Goal: Task Accomplishment & Management: Use online tool/utility

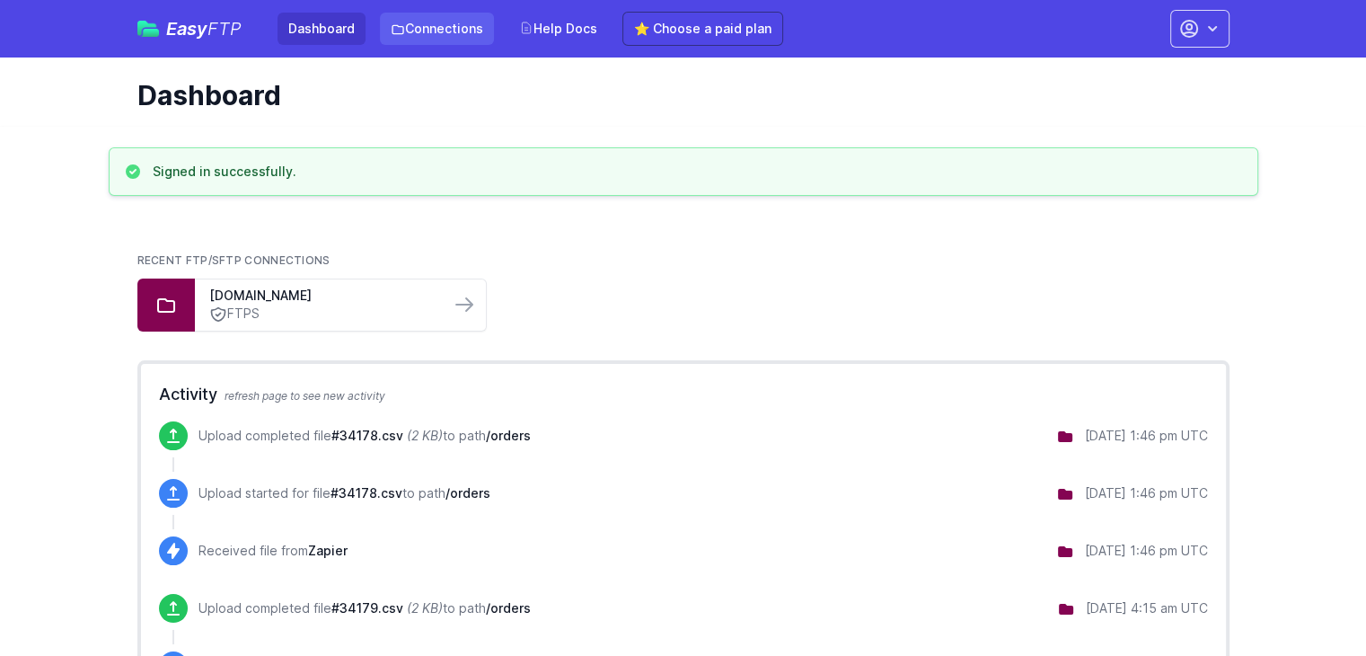
click at [408, 36] on link "Connections" at bounding box center [437, 29] width 114 height 32
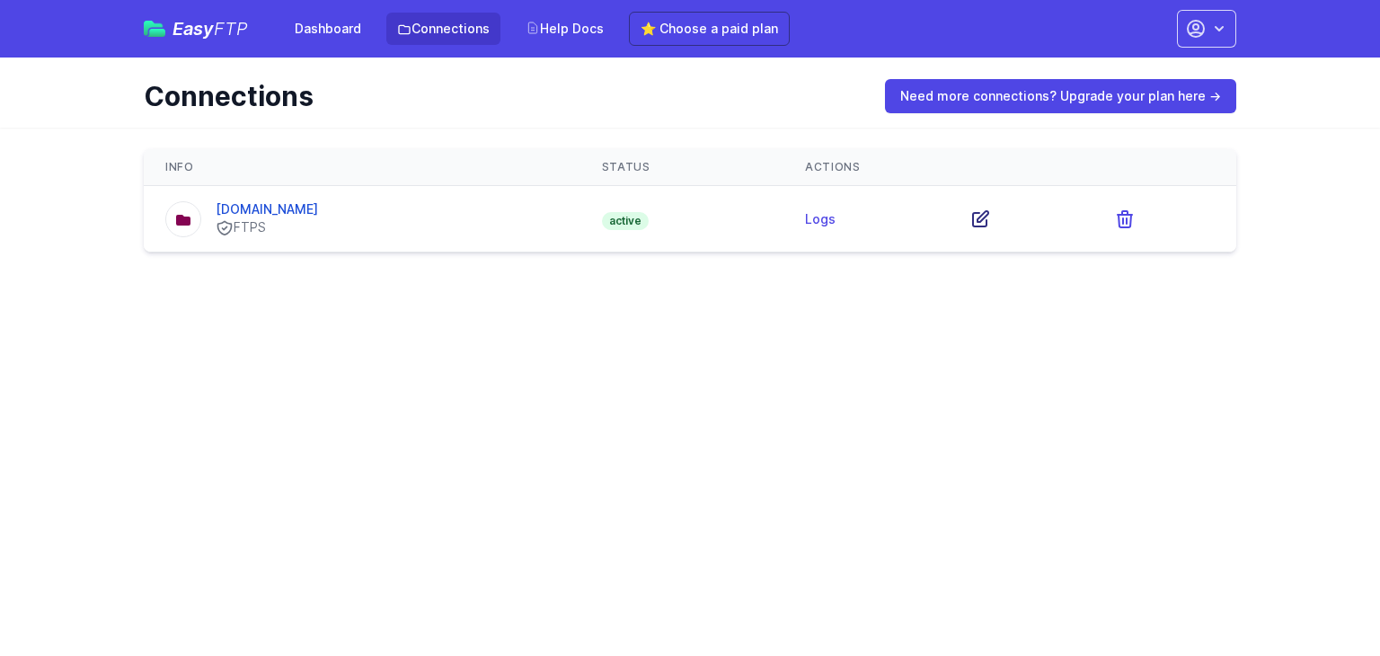
click at [991, 217] on icon at bounding box center [980, 219] width 22 height 22
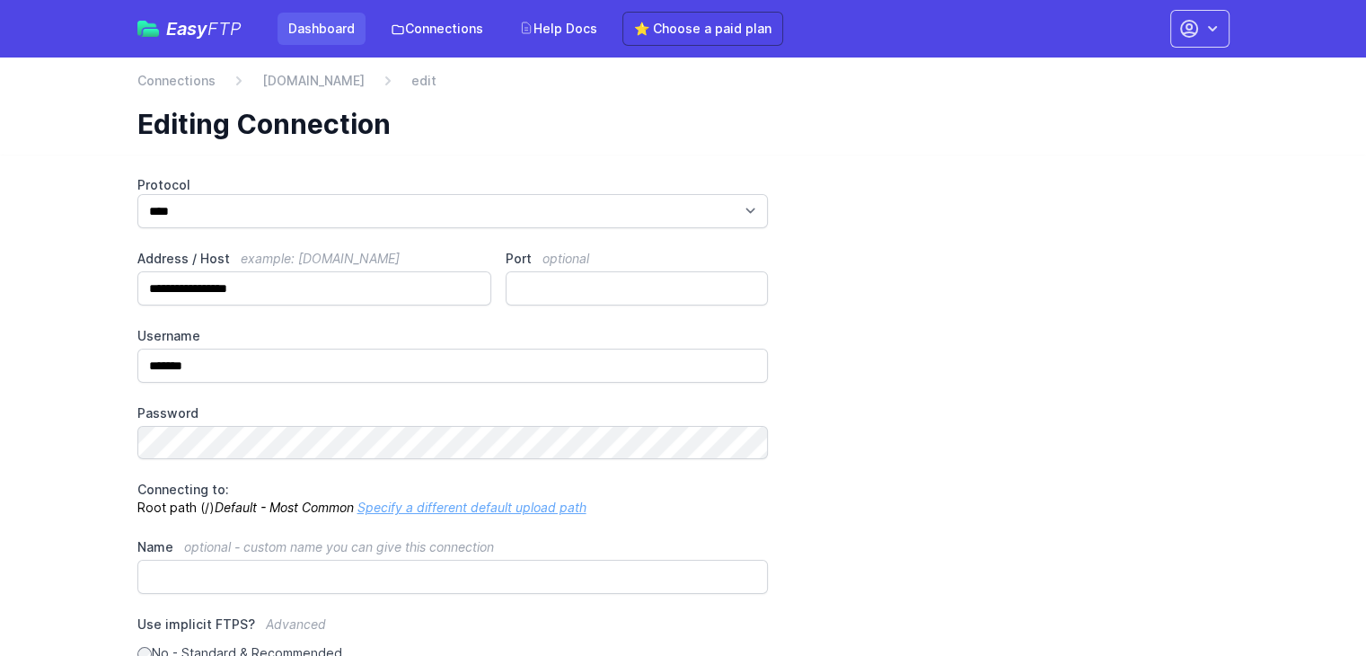
click at [334, 26] on link "Dashboard" at bounding box center [322, 29] width 88 height 32
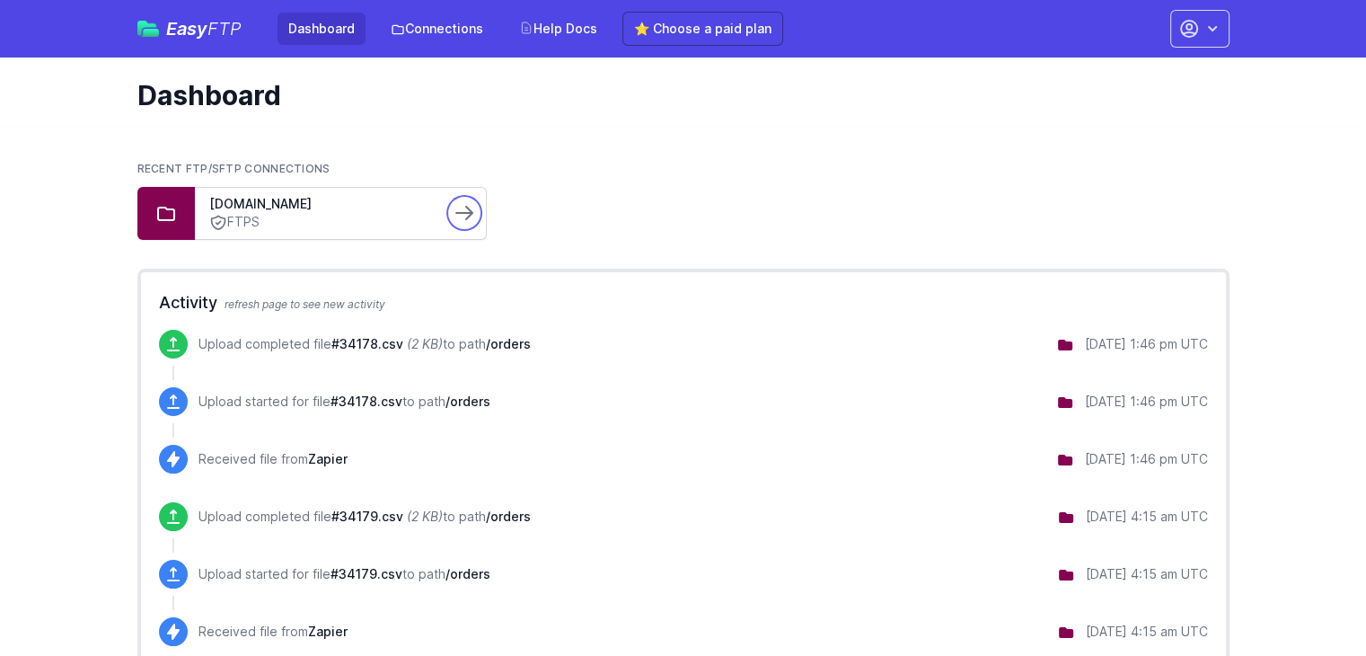
click at [464, 220] on icon at bounding box center [465, 213] width 22 height 22
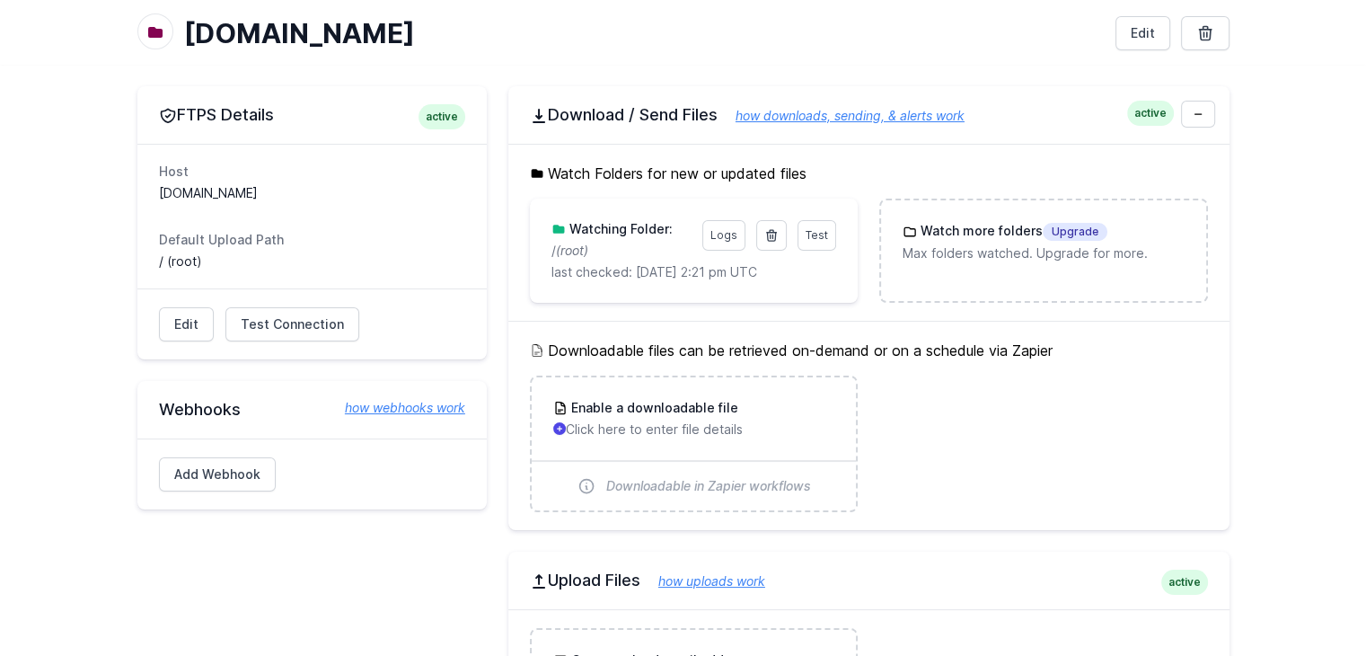
scroll to position [93, 0]
click at [823, 232] on span "Test" at bounding box center [817, 233] width 22 height 13
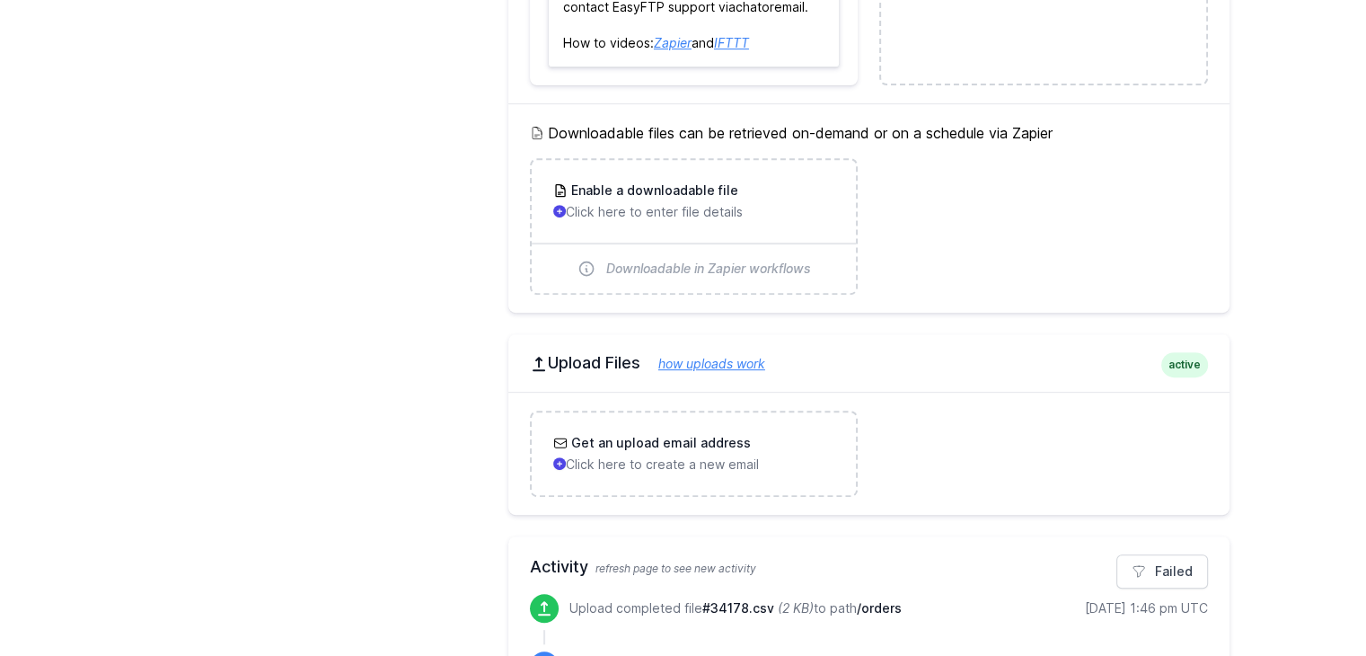
scroll to position [704, 0]
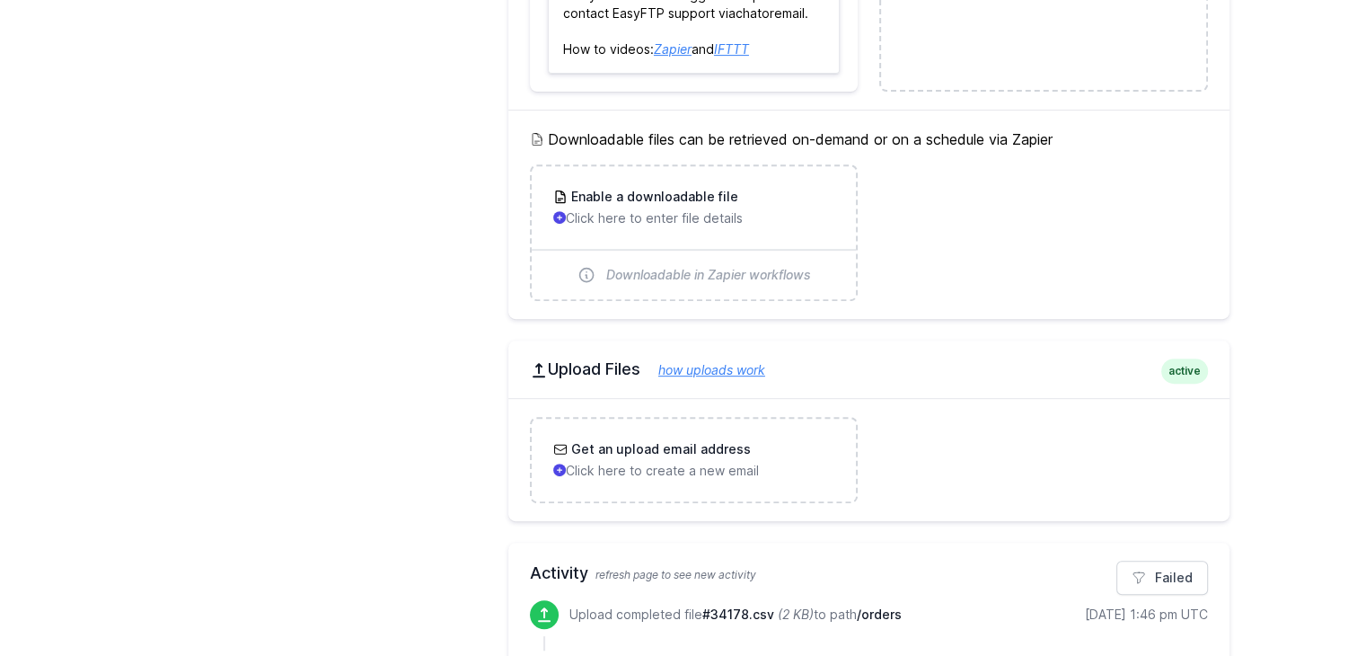
click at [603, 371] on h2 "Upload Files how uploads work" at bounding box center [869, 369] width 678 height 22
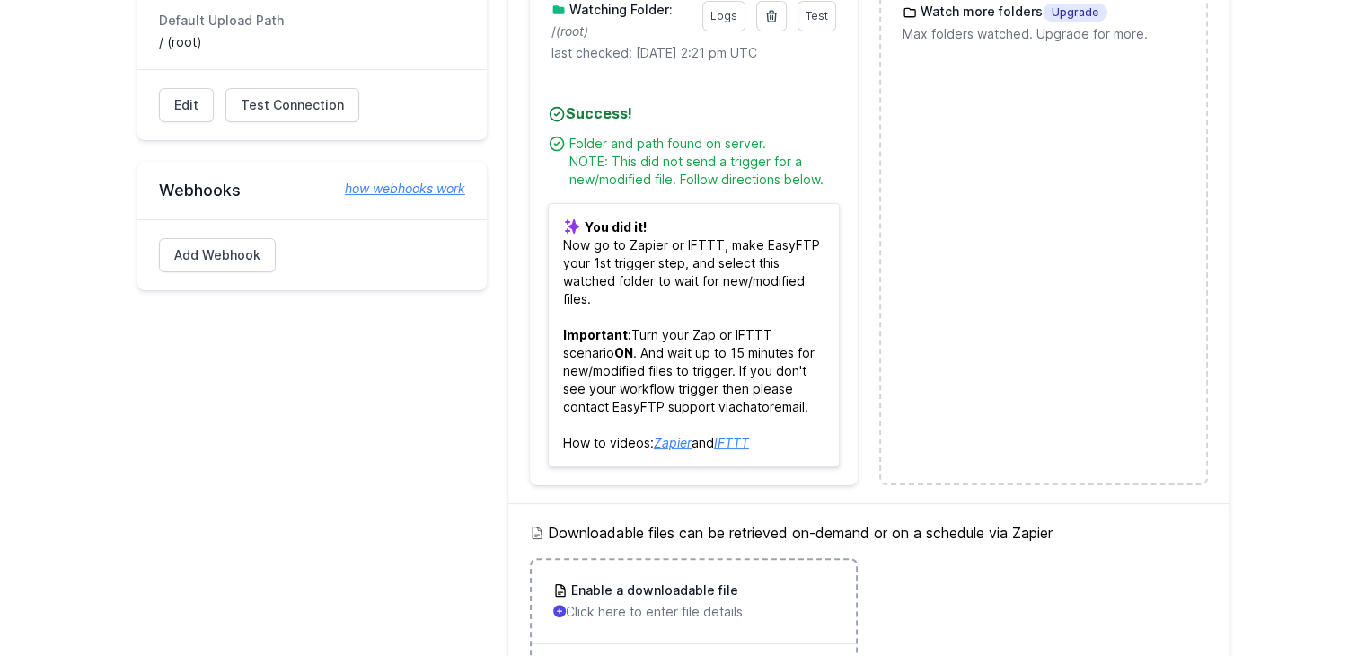
scroll to position [0, 0]
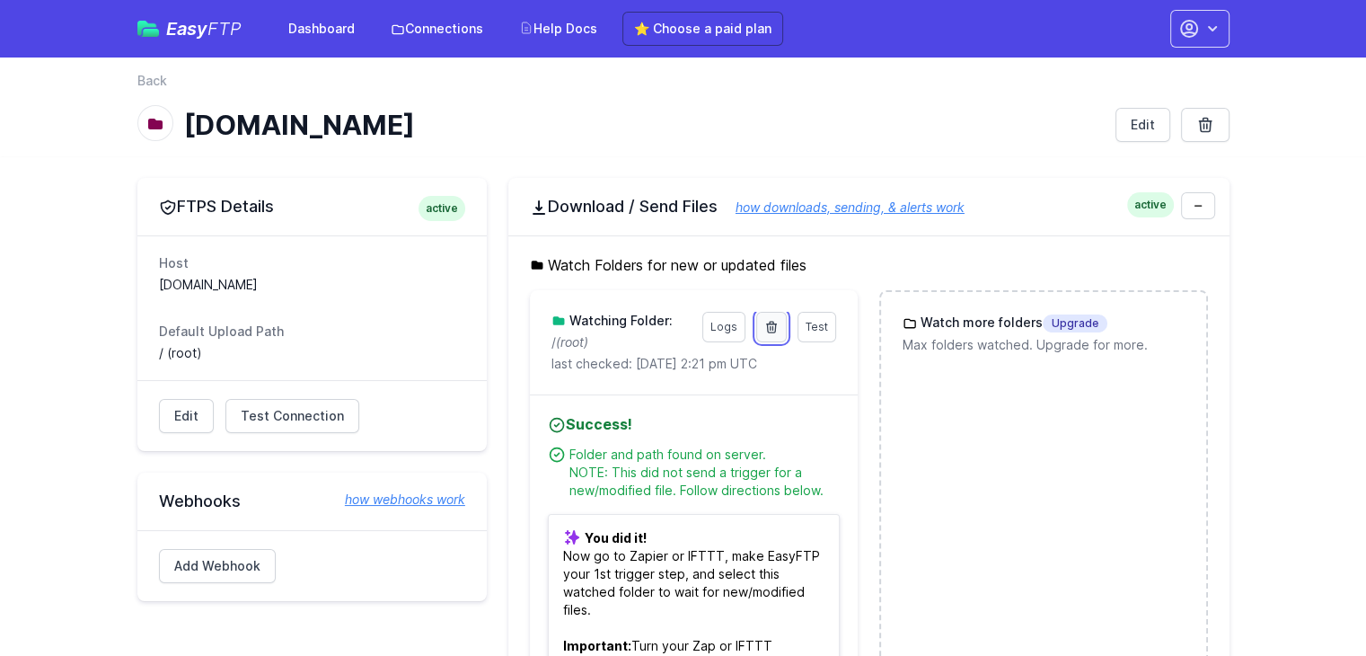
click at [779, 325] on icon at bounding box center [772, 327] width 14 height 14
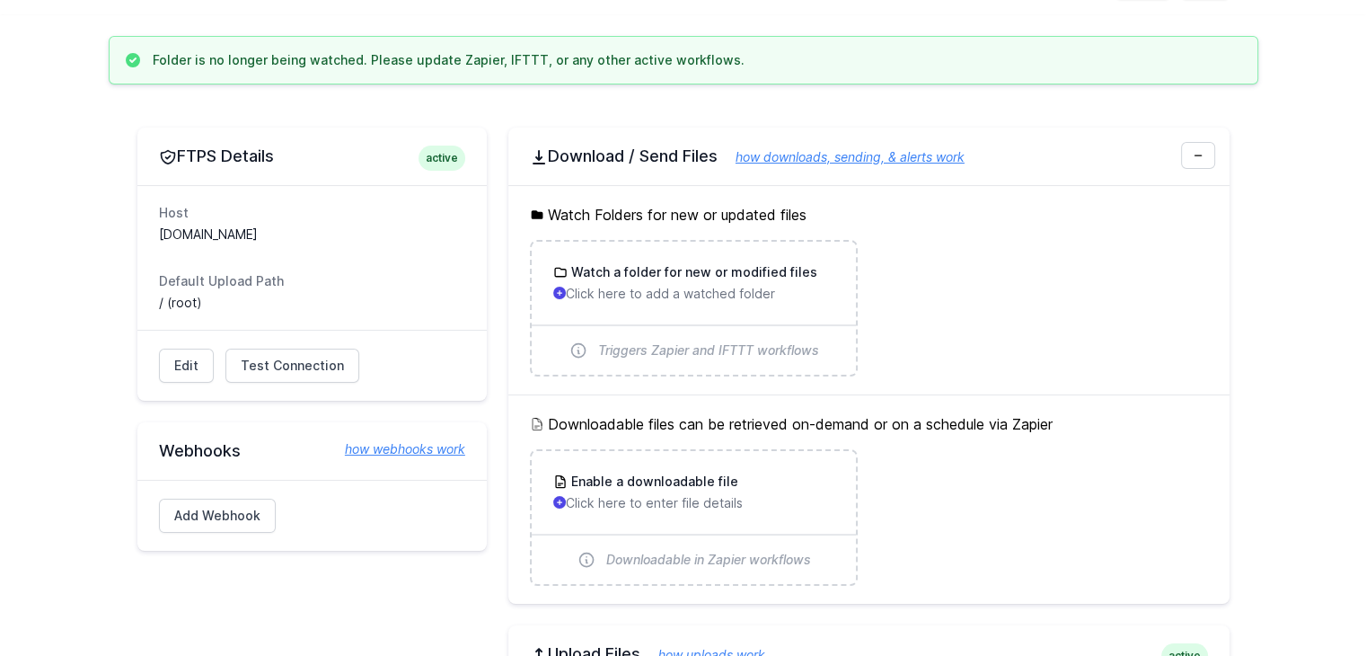
scroll to position [143, 0]
click at [294, 367] on span "Test Connection" at bounding box center [292, 365] width 103 height 18
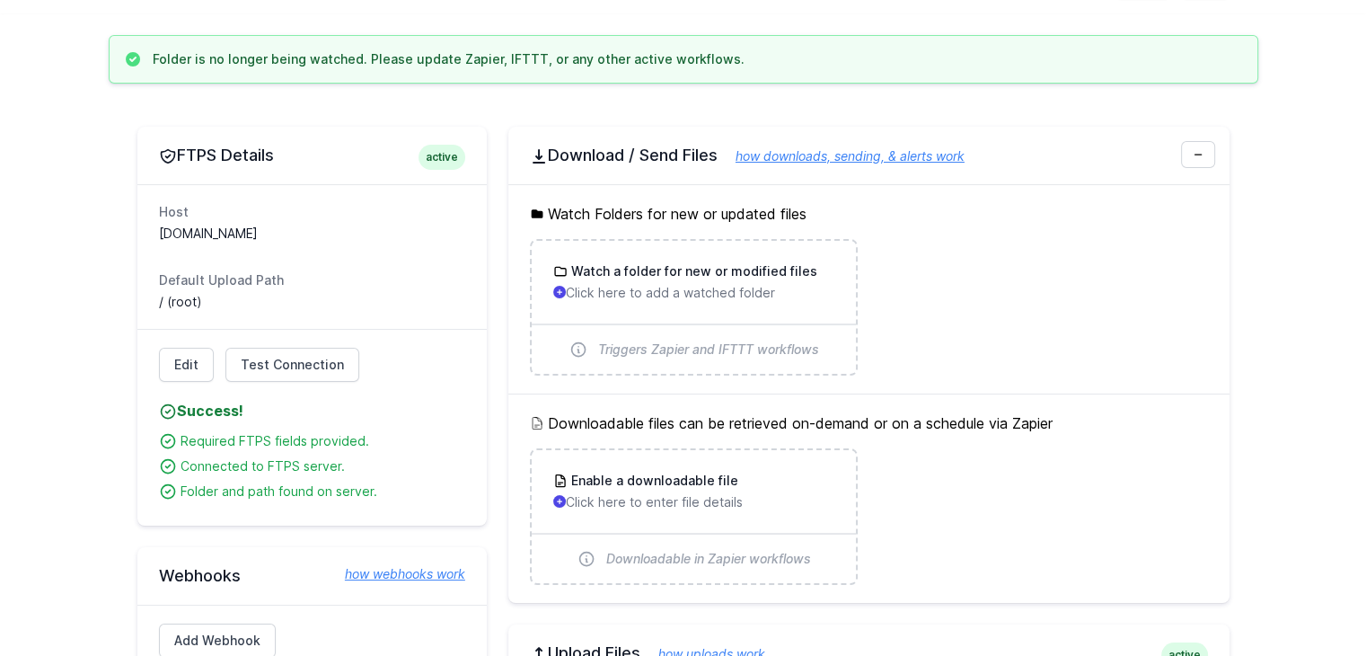
click at [187, 300] on dd "/ (root)" at bounding box center [312, 302] width 306 height 18
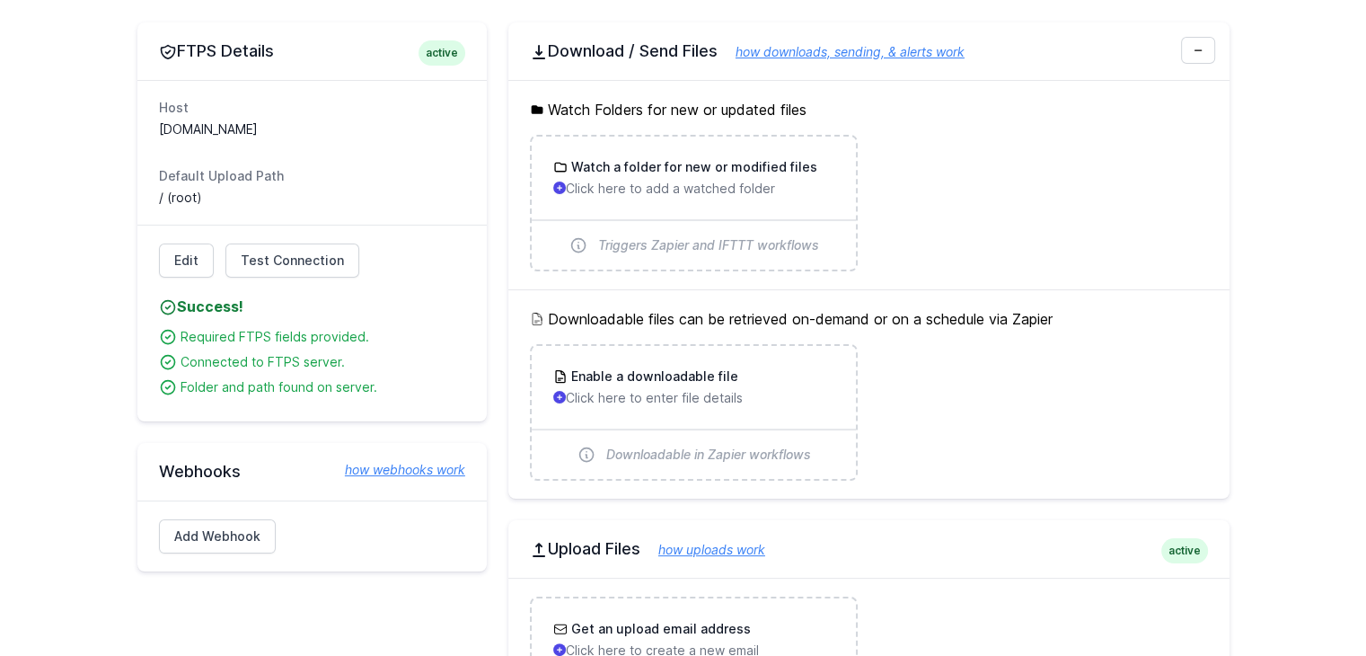
scroll to position [246, 0]
click at [215, 536] on link "Add Webhook" at bounding box center [217, 537] width 117 height 34
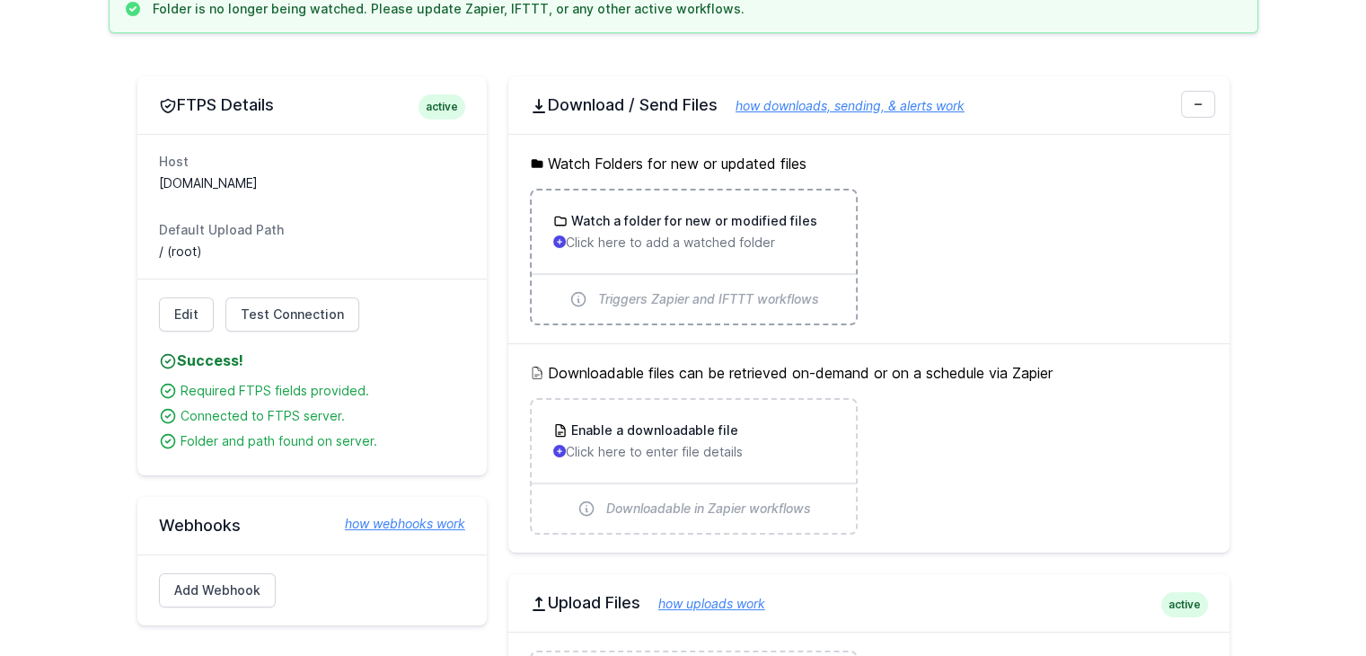
scroll to position [192, 0]
click at [616, 238] on p "Click here to add a watched folder" at bounding box center [693, 243] width 281 height 18
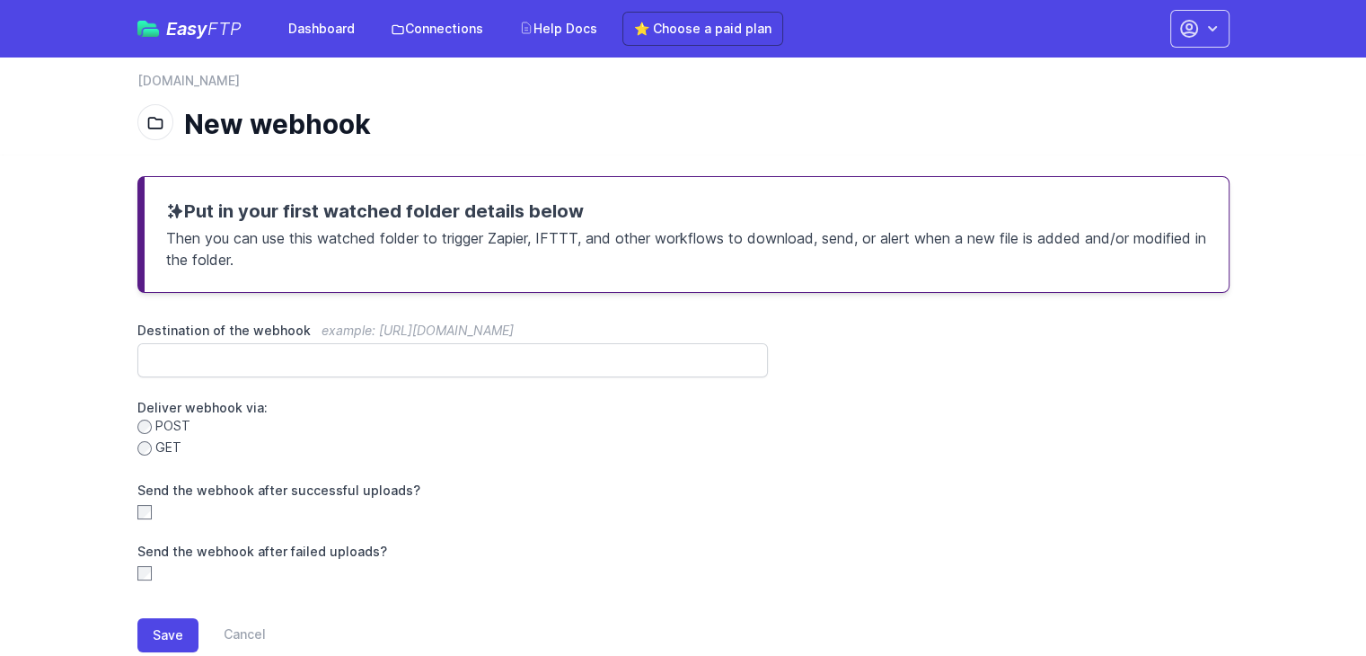
scroll to position [46, 0]
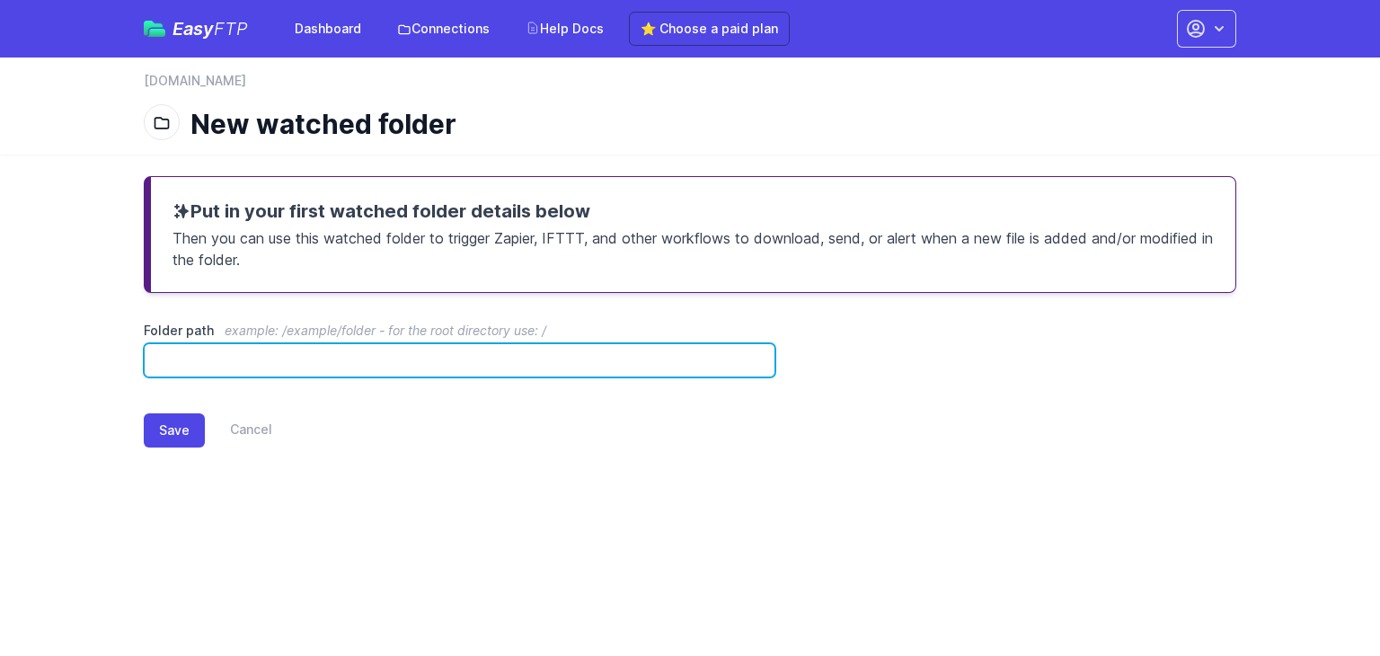
click at [331, 349] on input "Folder path example: /example/folder - for the root directory use: /" at bounding box center [460, 360] width 632 height 34
paste input "**********"
type input "**********"
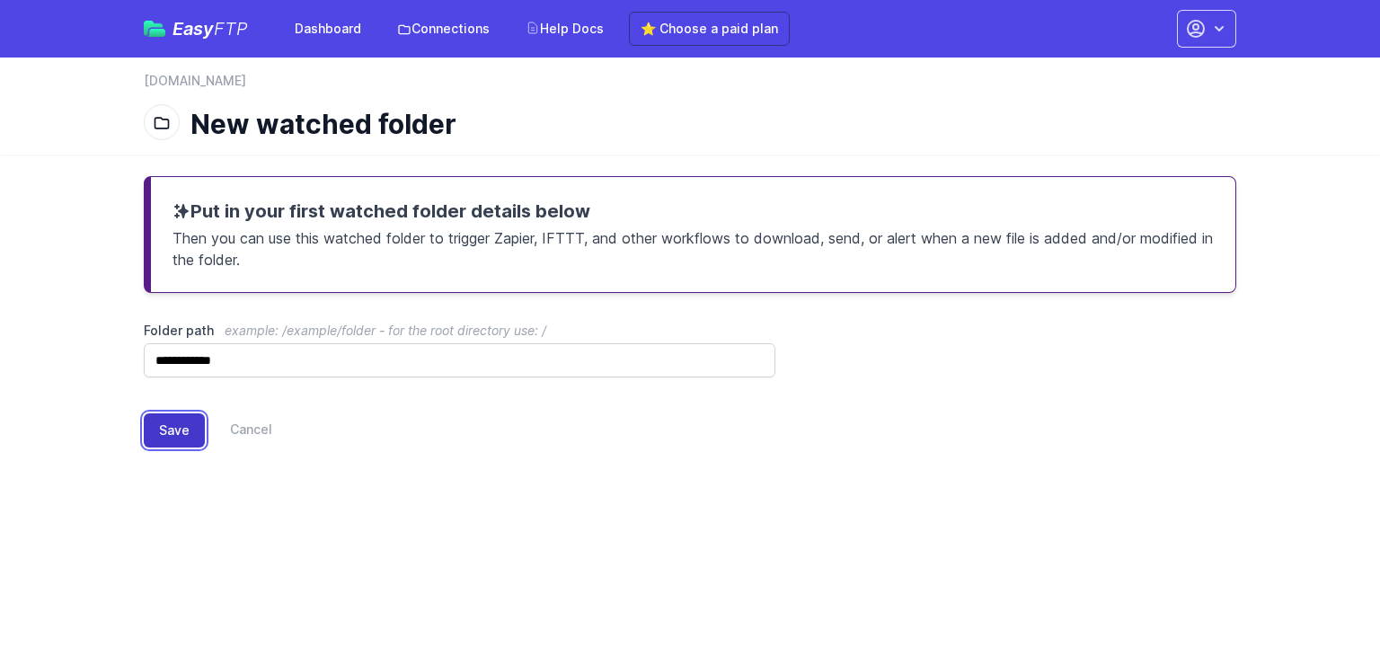
click at [169, 428] on button "Save" at bounding box center [174, 430] width 61 height 34
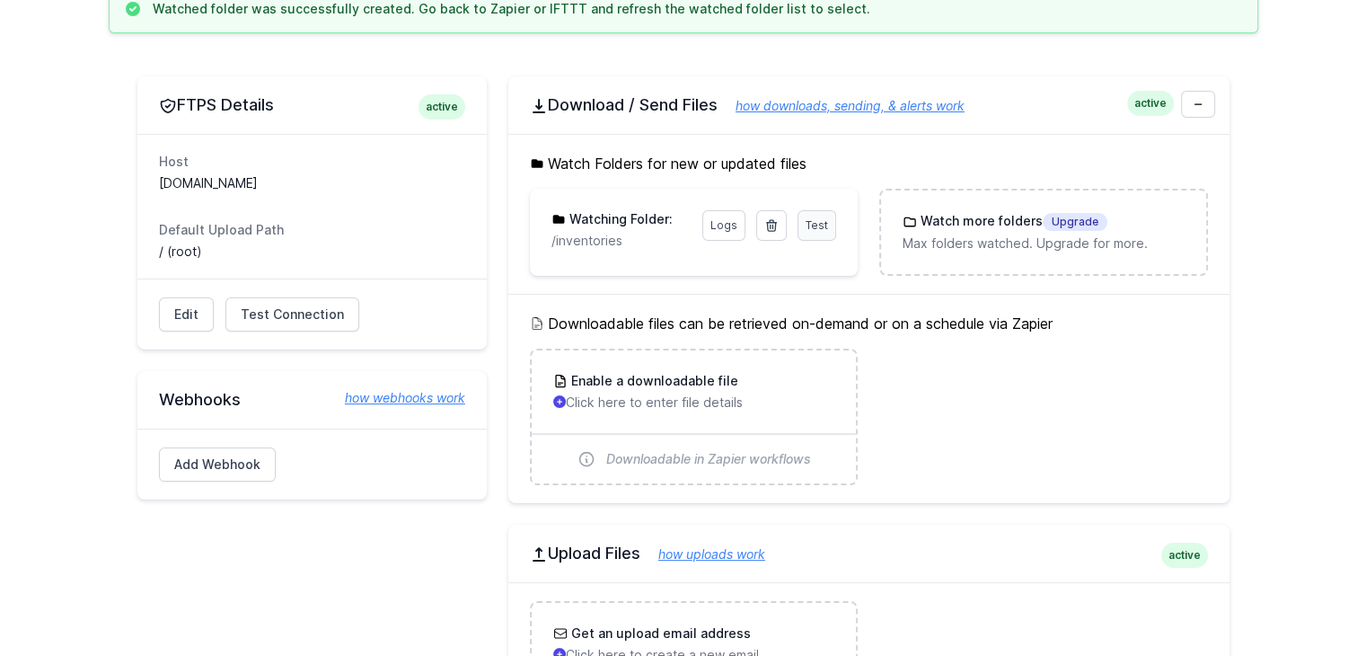
scroll to position [194, 0]
click at [812, 222] on span "Test" at bounding box center [817, 223] width 22 height 13
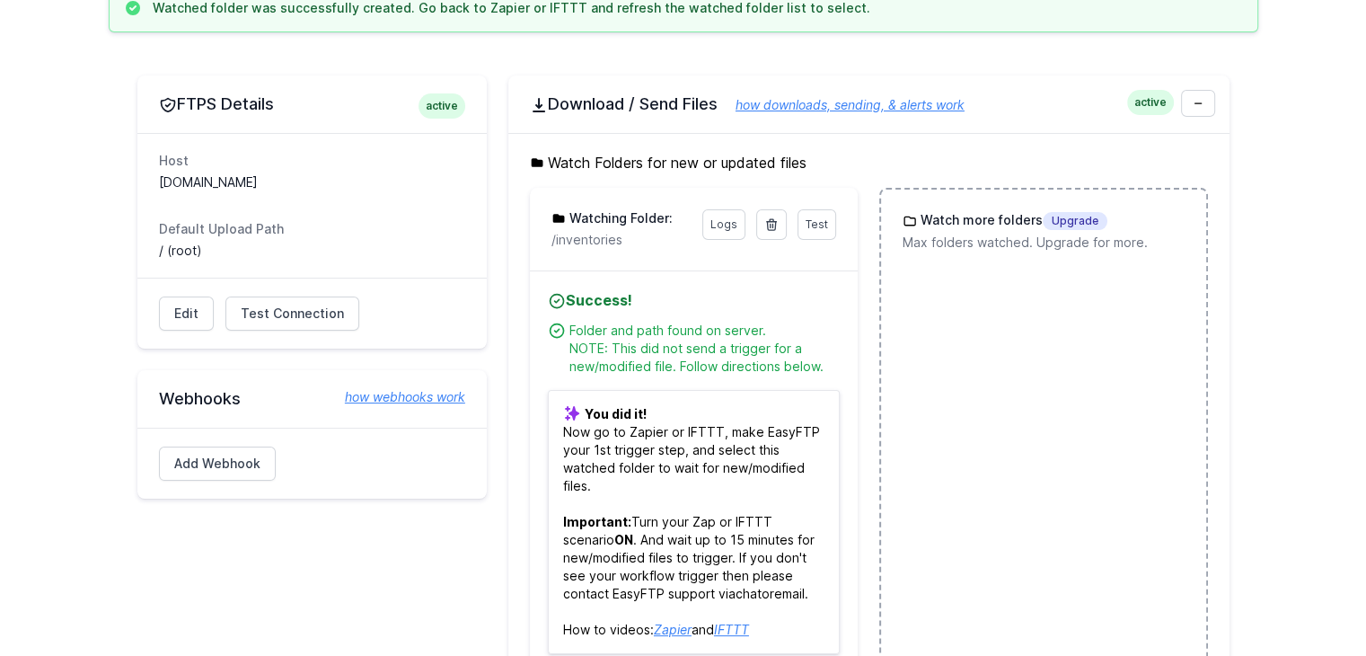
click at [949, 371] on li "Watch more folders Upgrade Max folders watched. Upgrade for more." at bounding box center [1044, 430] width 328 height 484
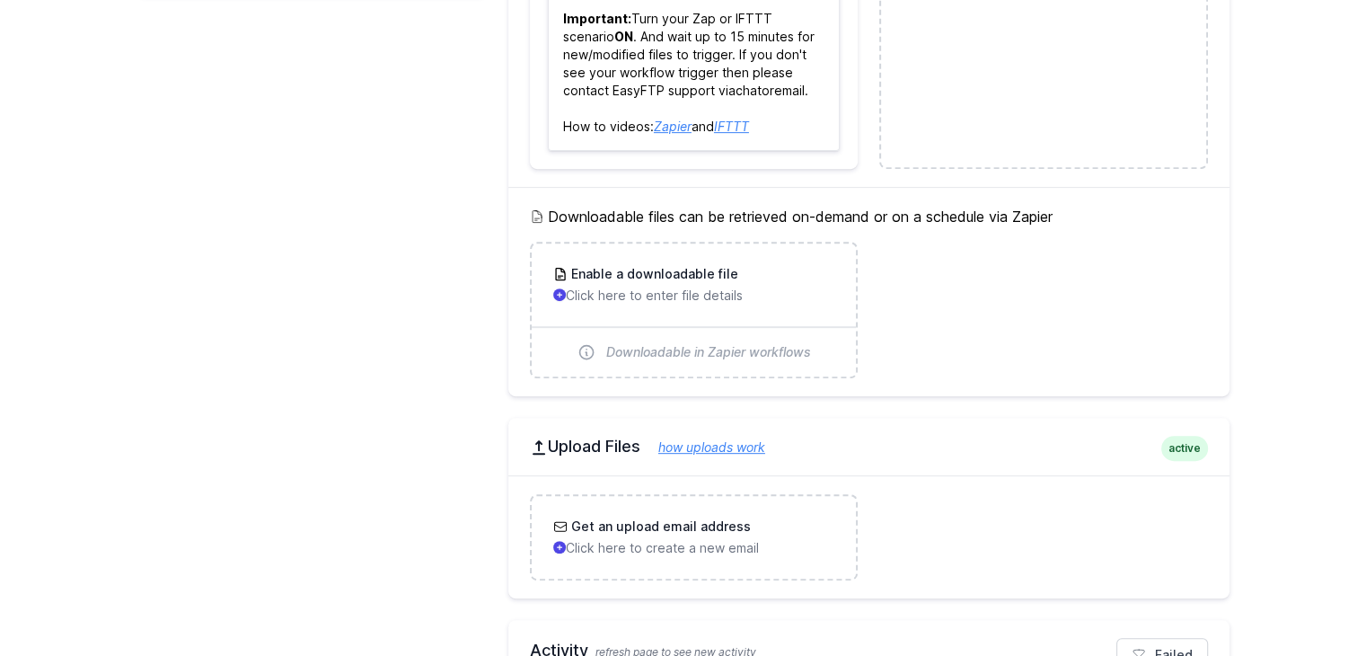
scroll to position [697, 0]
click at [651, 282] on div "Enable a downloadable file Click here to enter file details" at bounding box center [693, 285] width 281 height 40
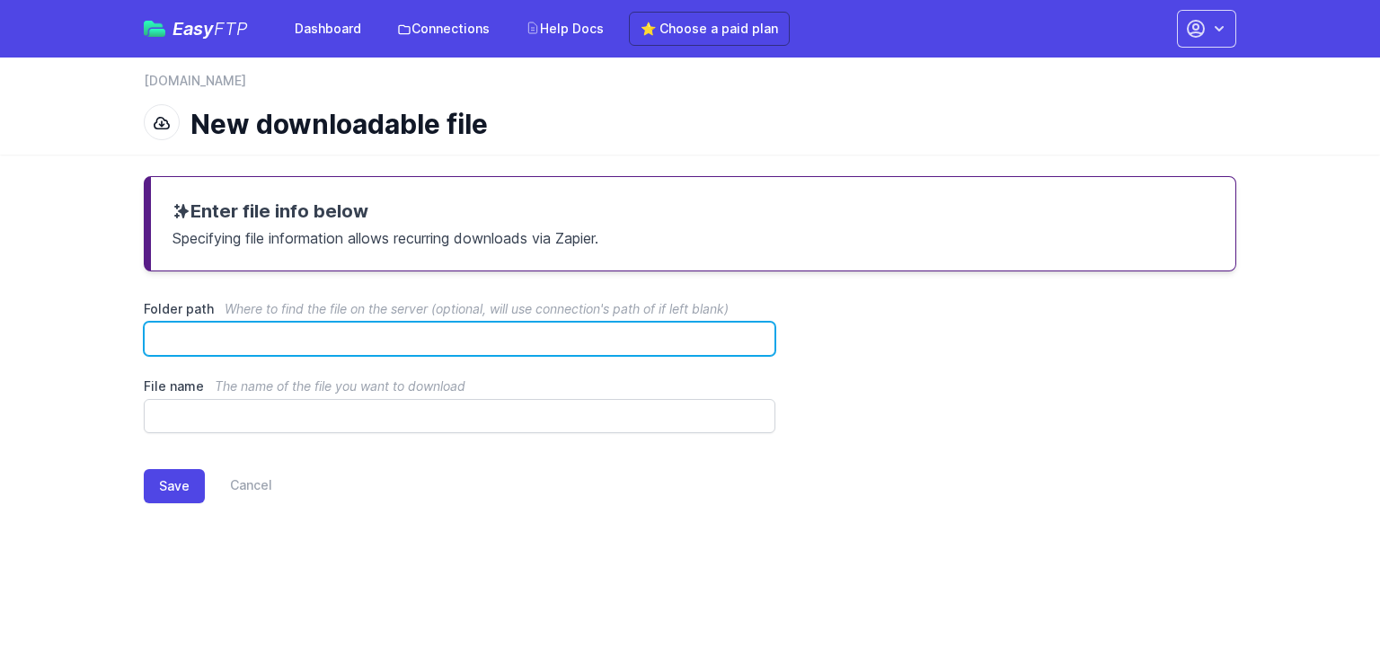
click at [453, 325] on input "Folder path Where to find the file on the server (optional, will use connection…" at bounding box center [460, 339] width 632 height 34
paste input "**********"
type input "**********"
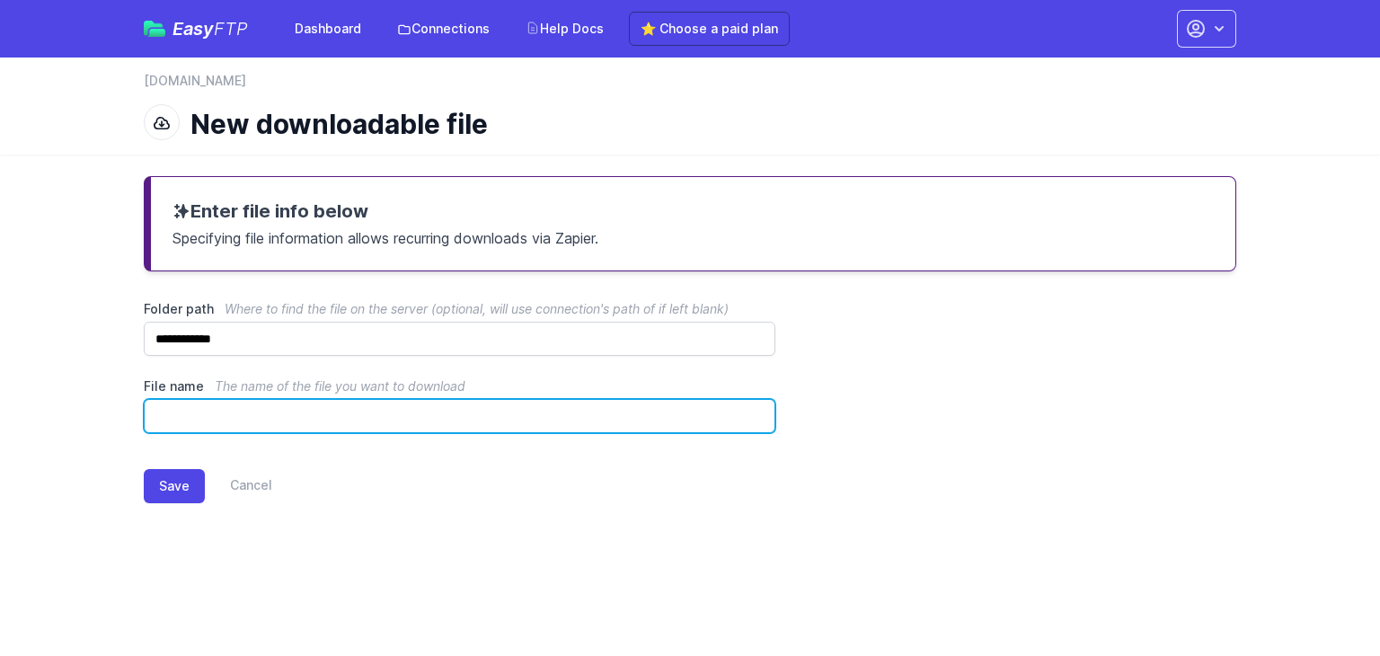
click at [367, 414] on input "File name The name of the file you want to download" at bounding box center [460, 416] width 632 height 34
paste input "**********"
type input "**********"
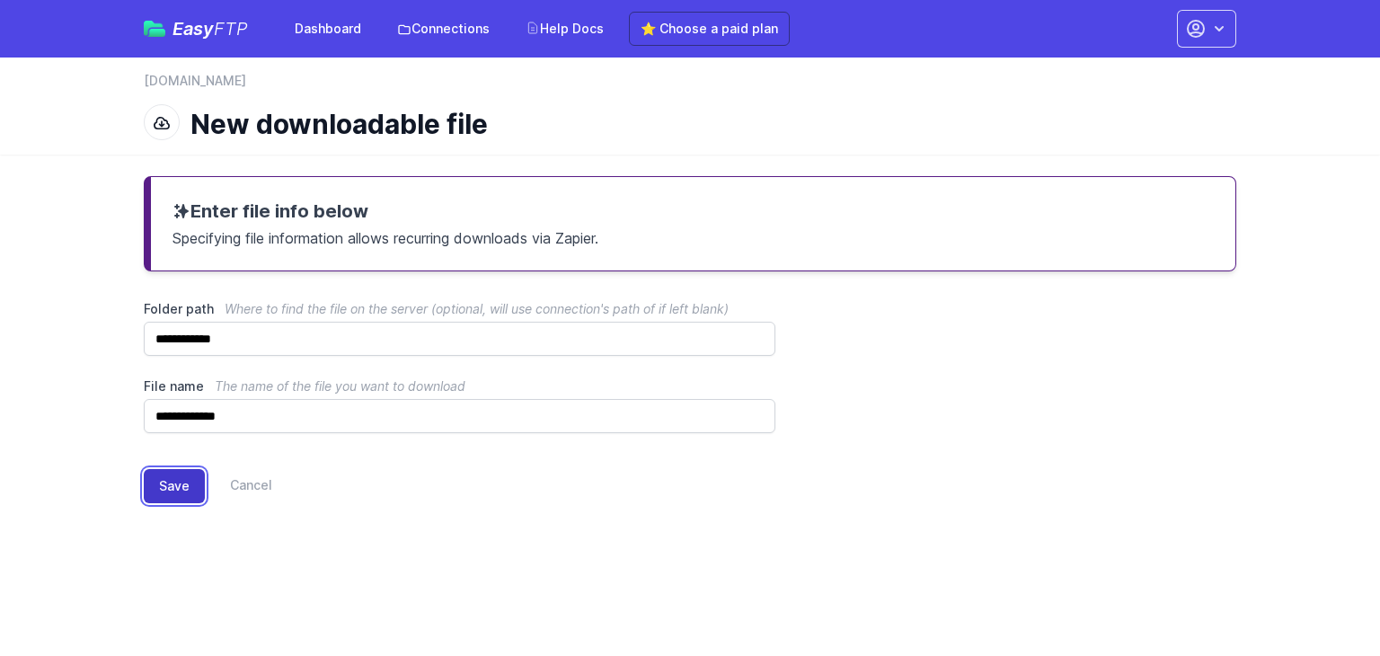
click at [176, 487] on button "Save" at bounding box center [174, 486] width 61 height 34
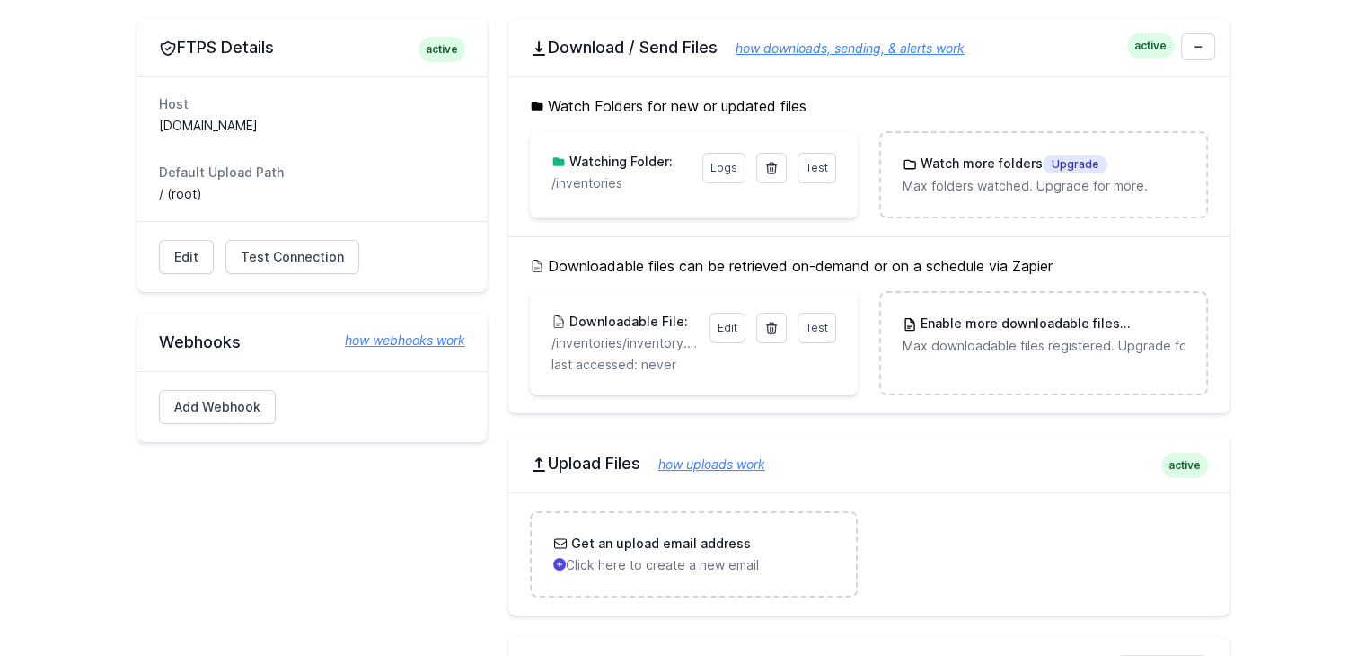
scroll to position [252, 0]
